Goal: Find specific page/section: Find specific page/section

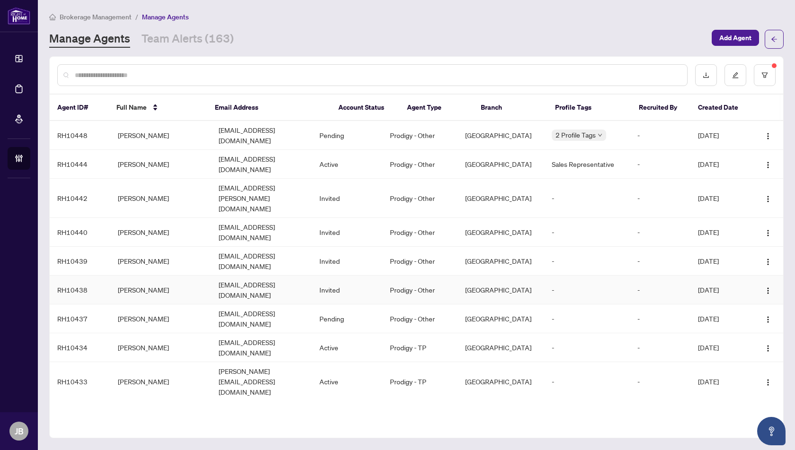
click at [168, 276] on td "[PERSON_NAME]" at bounding box center [160, 290] width 101 height 29
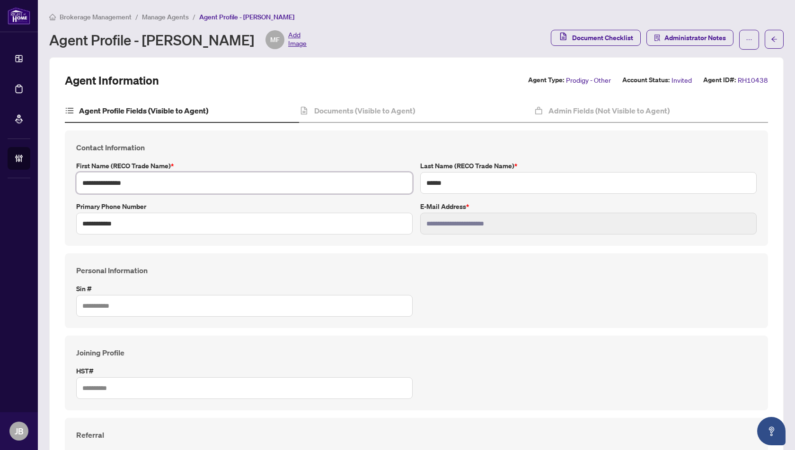
drag, startPoint x: 141, startPoint y: 183, endPoint x: 79, endPoint y: 184, distance: 61.5
click at [79, 184] on input "**********" at bounding box center [244, 183] width 336 height 22
click at [160, 18] on span "Manage Agents" at bounding box center [165, 17] width 47 height 9
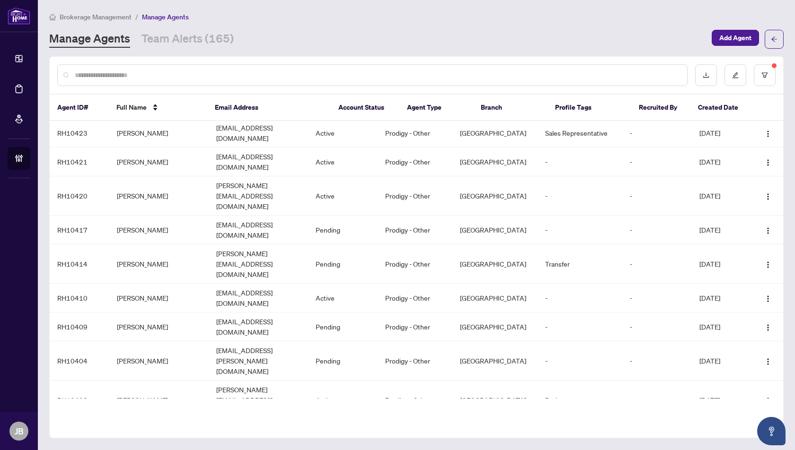
scroll to position [419, 0]
click at [104, 71] on input "text" at bounding box center [377, 75] width 605 height 10
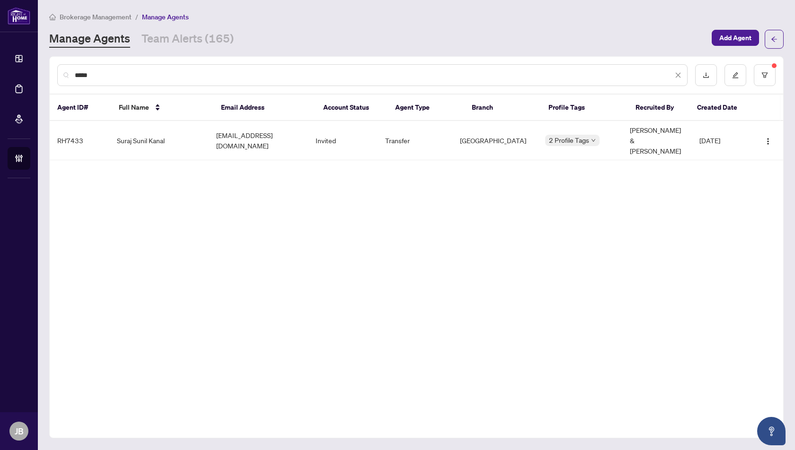
scroll to position [0, 0]
type input "*****"
click at [154, 143] on td "Suraj Sunil Kanal" at bounding box center [158, 140] width 99 height 39
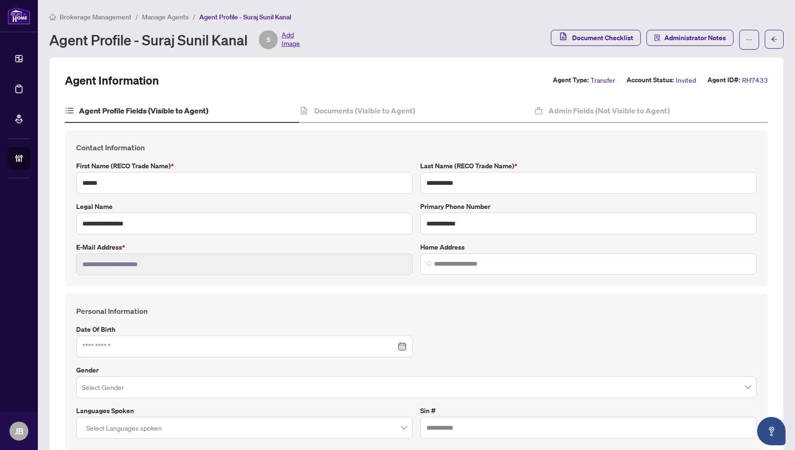
click at [155, 15] on span "Manage Agents" at bounding box center [165, 17] width 47 height 9
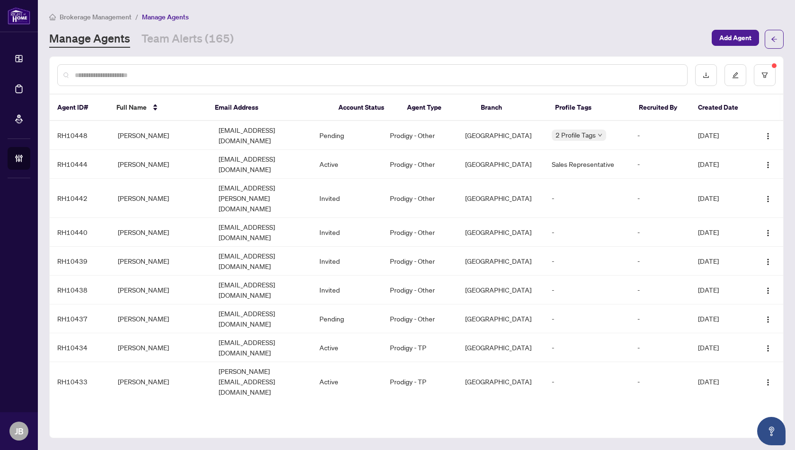
click at [104, 78] on input "text" at bounding box center [377, 75] width 605 height 10
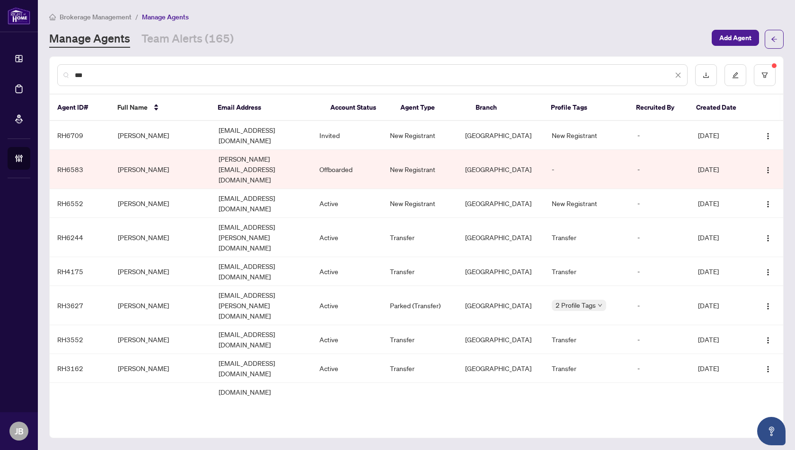
click at [87, 74] on input "***" at bounding box center [374, 75] width 598 height 10
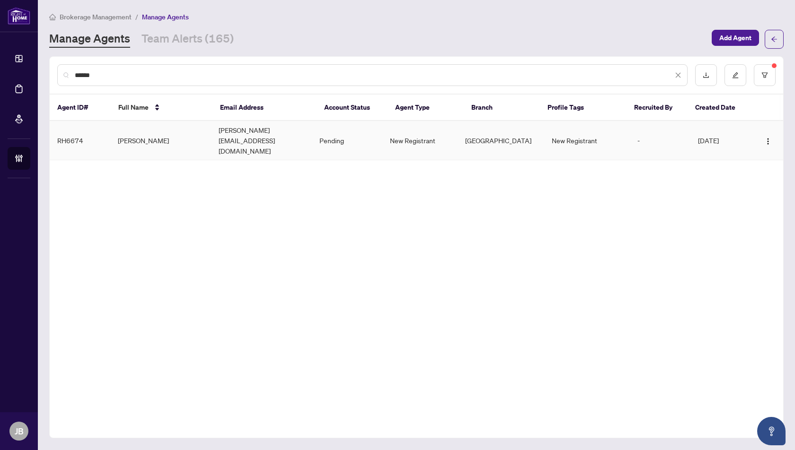
type input "******"
drag, startPoint x: 167, startPoint y: 132, endPoint x: 116, endPoint y: 133, distance: 50.7
click at [116, 133] on td "[PERSON_NAME]" at bounding box center [160, 140] width 101 height 39
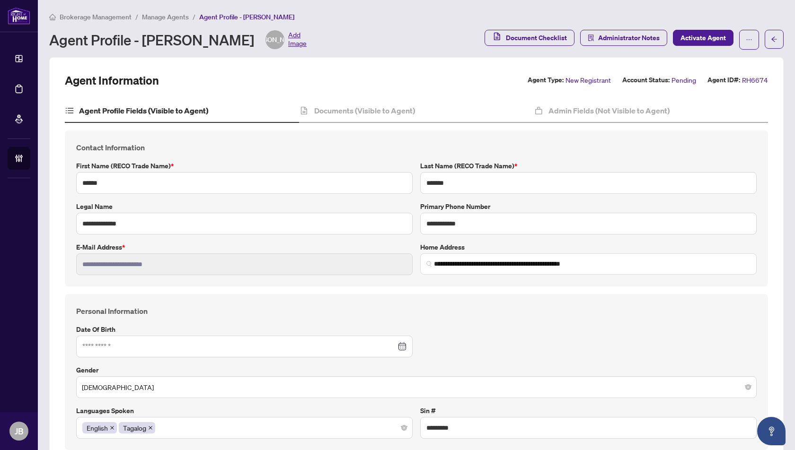
type input "**********"
drag, startPoint x: 242, startPoint y: 45, endPoint x: 144, endPoint y: 40, distance: 97.6
click at [144, 40] on div "Agent Profile - [PERSON_NAME] JA Add Image" at bounding box center [177, 39] width 257 height 19
copy div "[PERSON_NAME]"
click at [168, 17] on span "Manage Agents" at bounding box center [165, 17] width 47 height 9
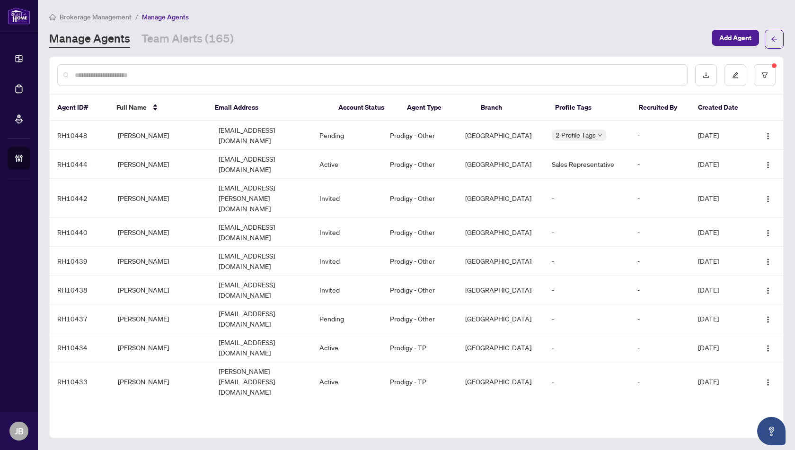
click at [115, 76] on input "text" at bounding box center [377, 75] width 605 height 10
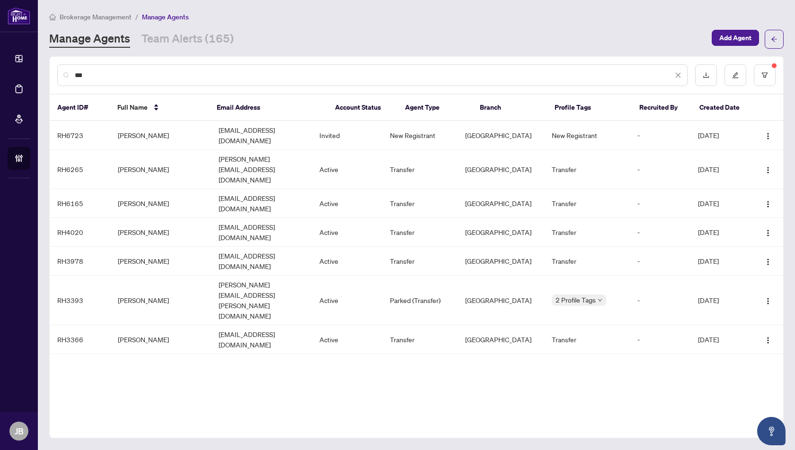
type input "***"
click at [114, 14] on span "Brokerage Management" at bounding box center [96, 17] width 72 height 9
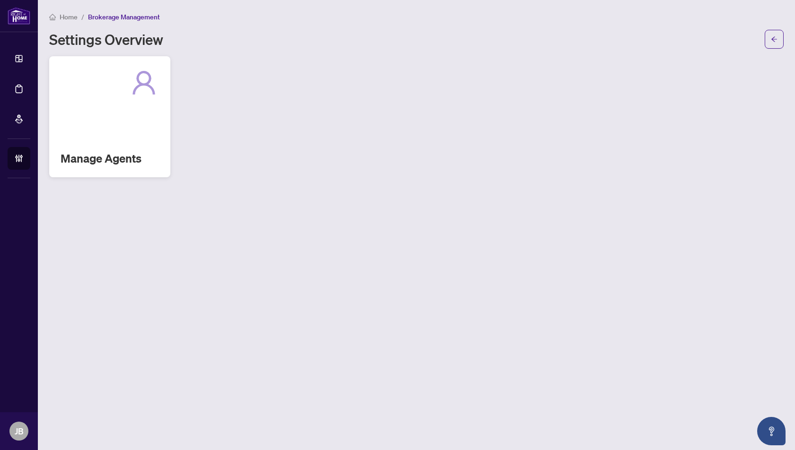
click at [143, 115] on div "Manage Agents" at bounding box center [109, 116] width 121 height 121
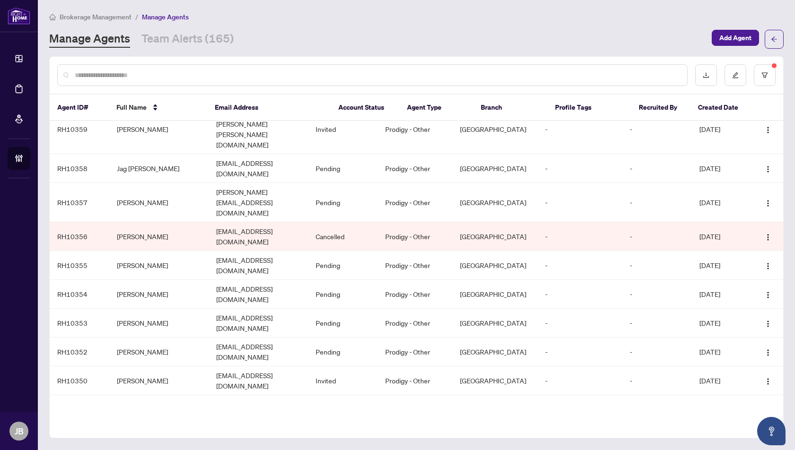
scroll to position [2029, 0]
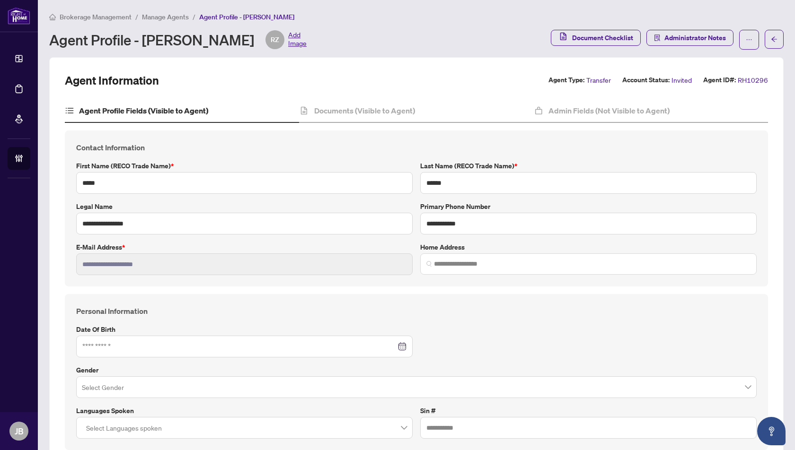
click at [161, 16] on span "Manage Agents" at bounding box center [165, 17] width 47 height 9
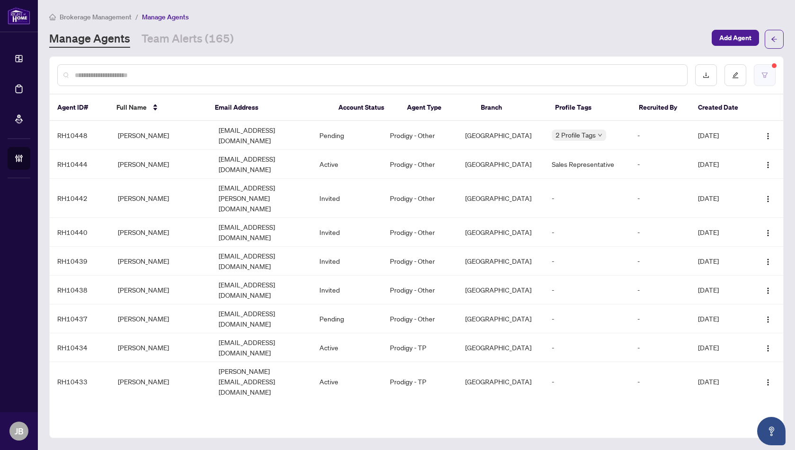
click at [766, 77] on icon "filter" at bounding box center [764, 75] width 7 height 7
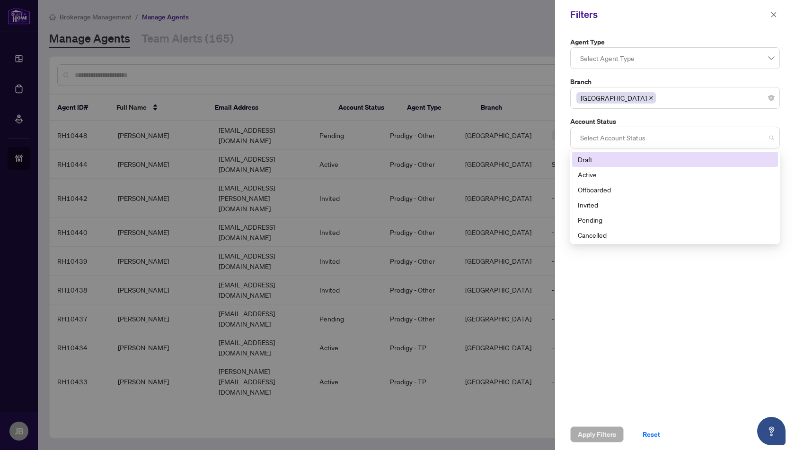
click at [623, 136] on div at bounding box center [674, 137] width 197 height 17
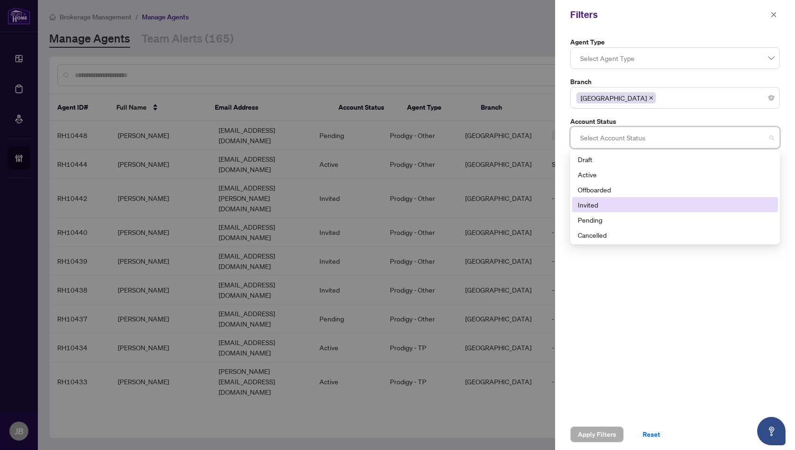
click at [589, 205] on div "Invited" at bounding box center [675, 205] width 194 height 10
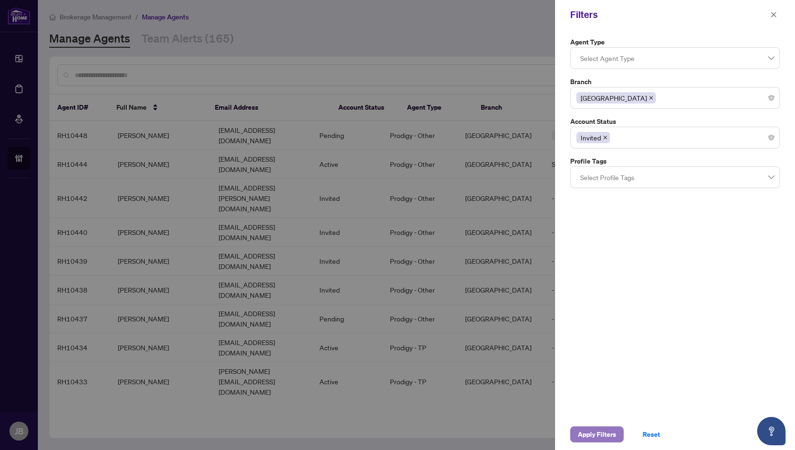
click at [590, 437] on span "Apply Filters" at bounding box center [597, 434] width 38 height 15
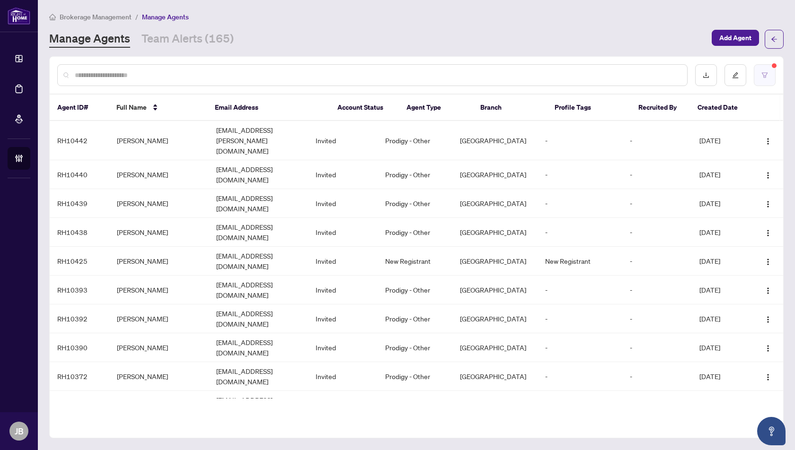
click at [766, 74] on icon "filter" at bounding box center [764, 75] width 7 height 7
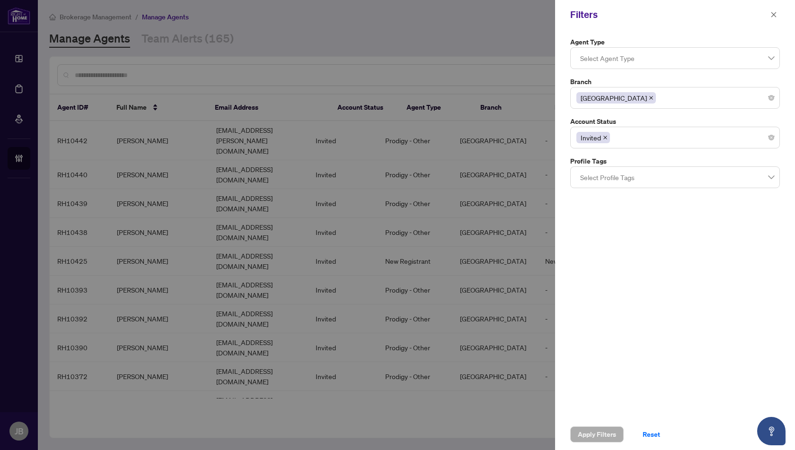
click at [625, 137] on div "Invited" at bounding box center [674, 137] width 197 height 17
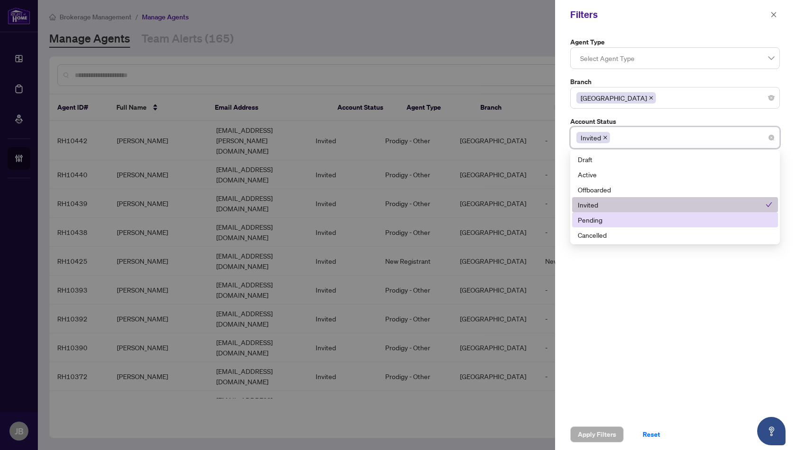
click at [587, 219] on div "Pending" at bounding box center [675, 220] width 194 height 10
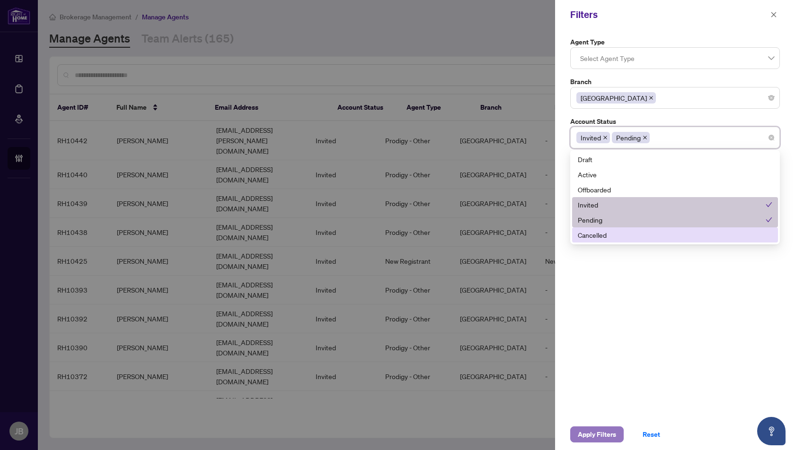
click at [590, 435] on span "Apply Filters" at bounding box center [597, 434] width 38 height 15
